Goal: Task Accomplishment & Management: Use online tool/utility

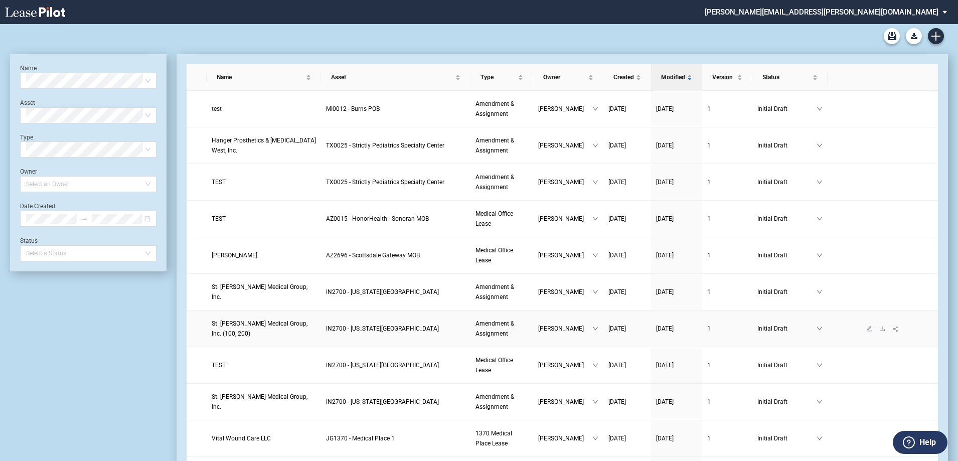
click at [292, 328] on span "St. Vincent Medical Group, Inc. (100, 200)" at bounding box center [260, 328] width 96 height 17
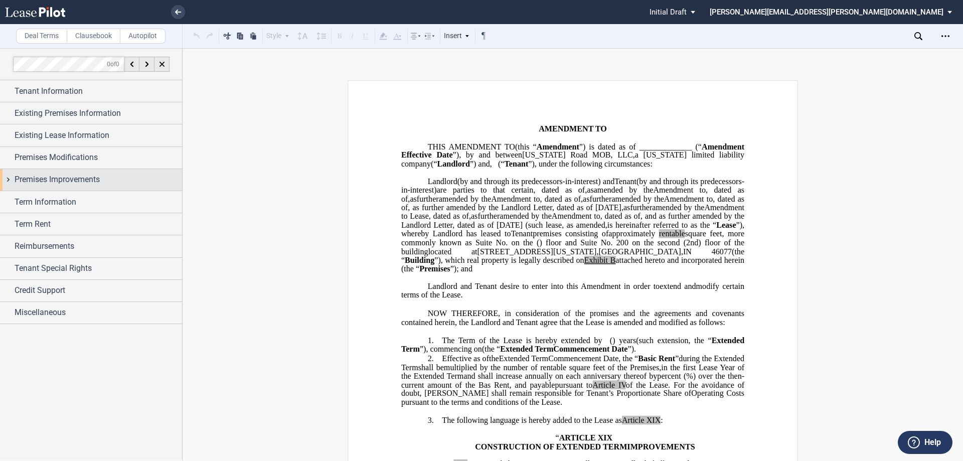
click at [90, 181] on span "Premises Improvements" at bounding box center [57, 179] width 85 height 12
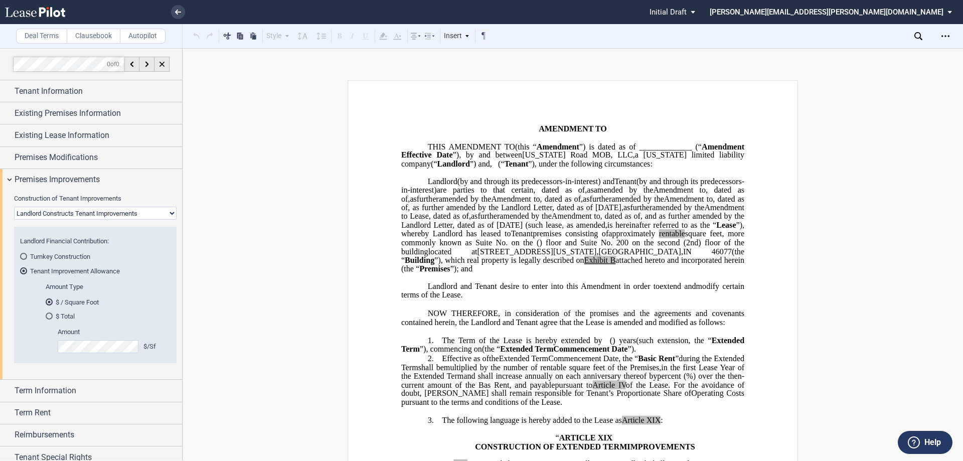
click at [116, 213] on select "Landlord Constructs Tenant Improvements Tenant Constructs Tenant Improvements "…" at bounding box center [95, 213] width 162 height 13
select select "tenant"
click at [14, 207] on select "Landlord Constructs Tenant Improvements Tenant Constructs Tenant Improvements "…" at bounding box center [95, 213] width 162 height 13
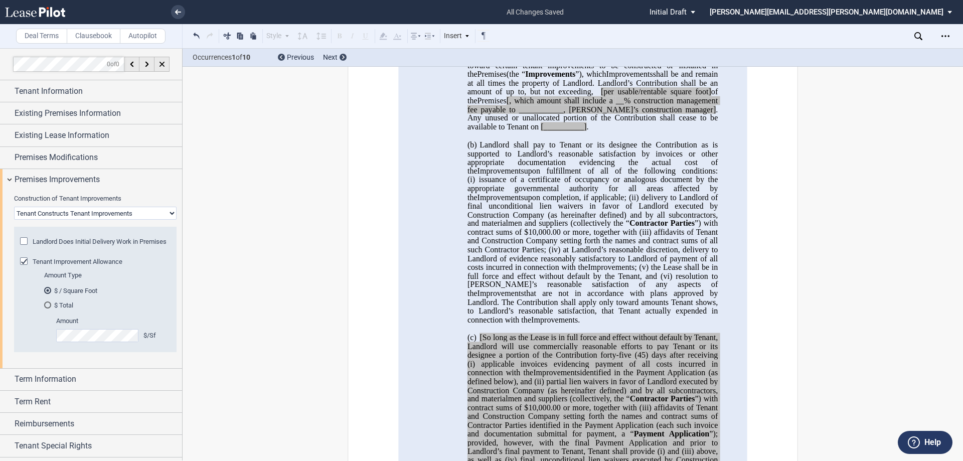
scroll to position [251, 0]
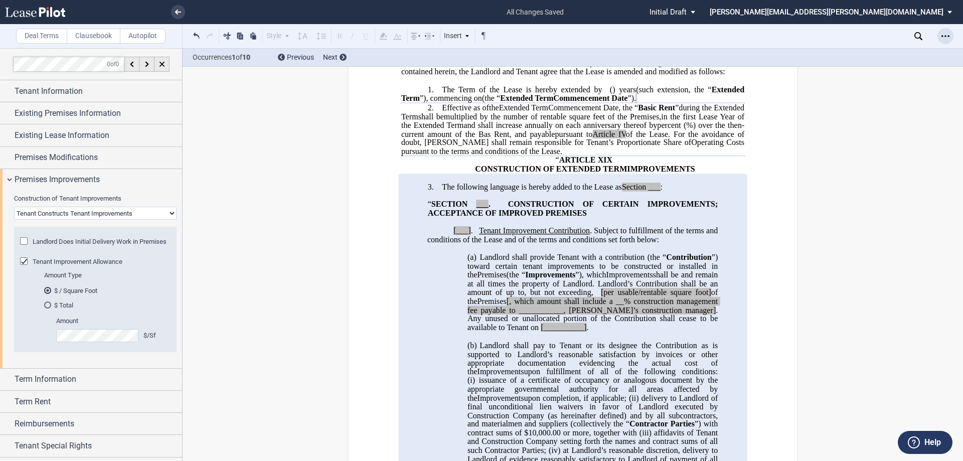
click at [949, 38] on div "Open Lease options menu" at bounding box center [945, 36] width 16 height 16
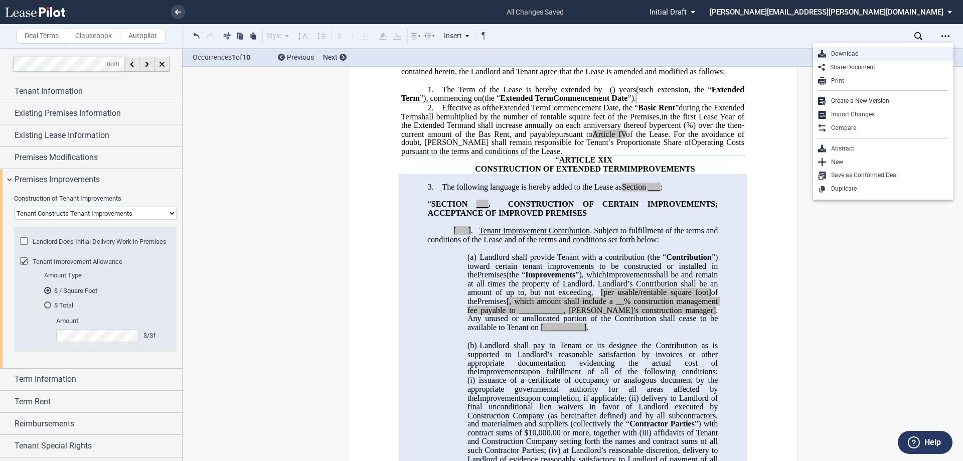
click at [881, 55] on div "Download" at bounding box center [887, 54] width 122 height 9
